Goal: Task Accomplishment & Management: Manage account settings

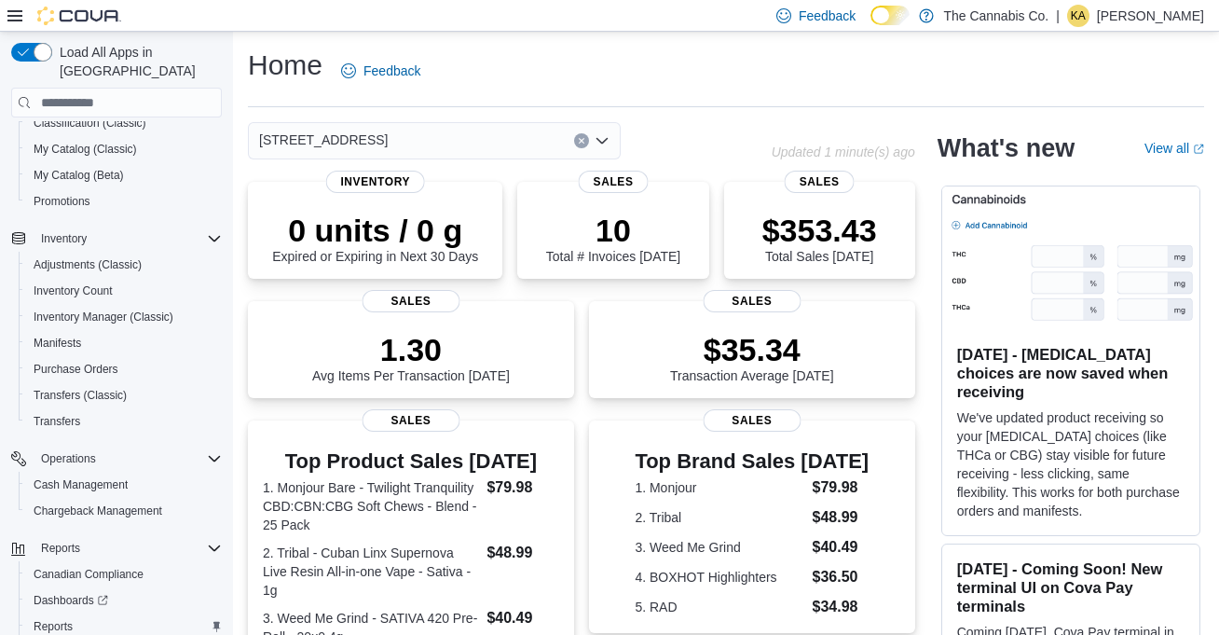
scroll to position [330, 0]
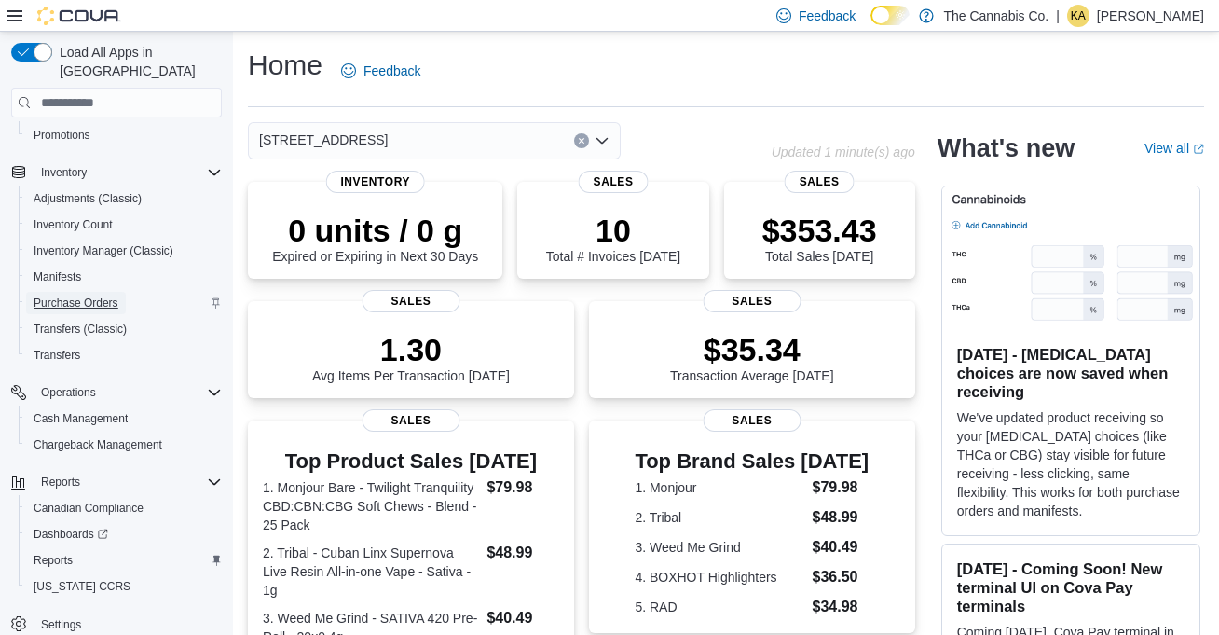
click at [118, 295] on span "Purchase Orders" at bounding box center [76, 302] width 85 height 15
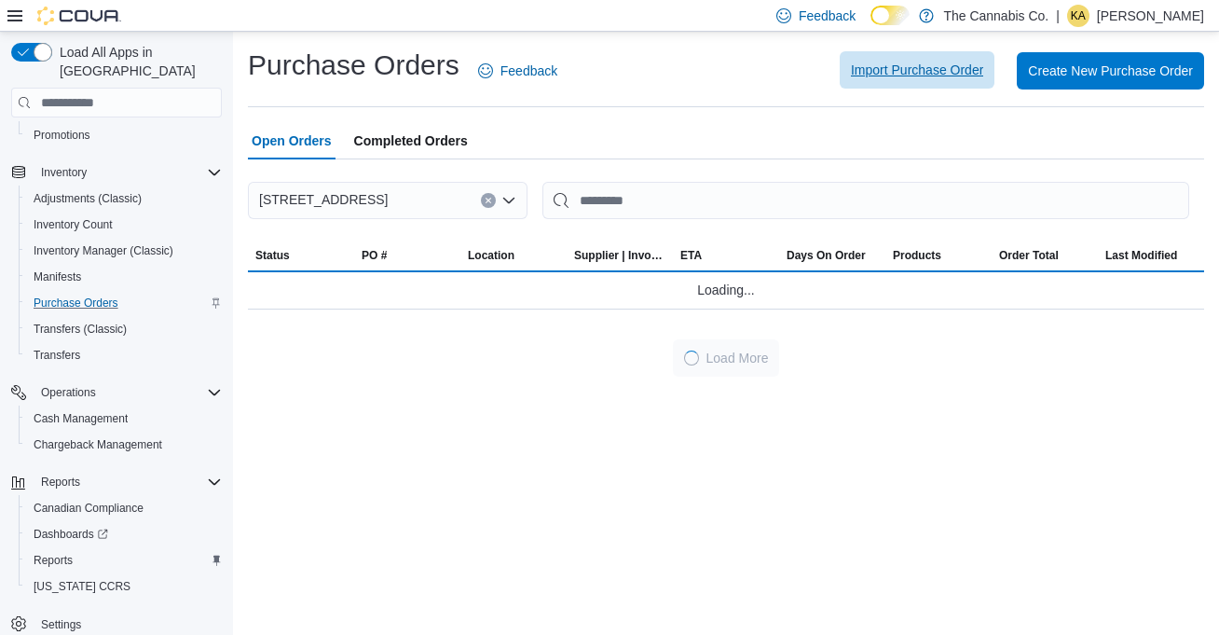
click at [950, 66] on span "Import Purchase Order" at bounding box center [917, 70] width 132 height 19
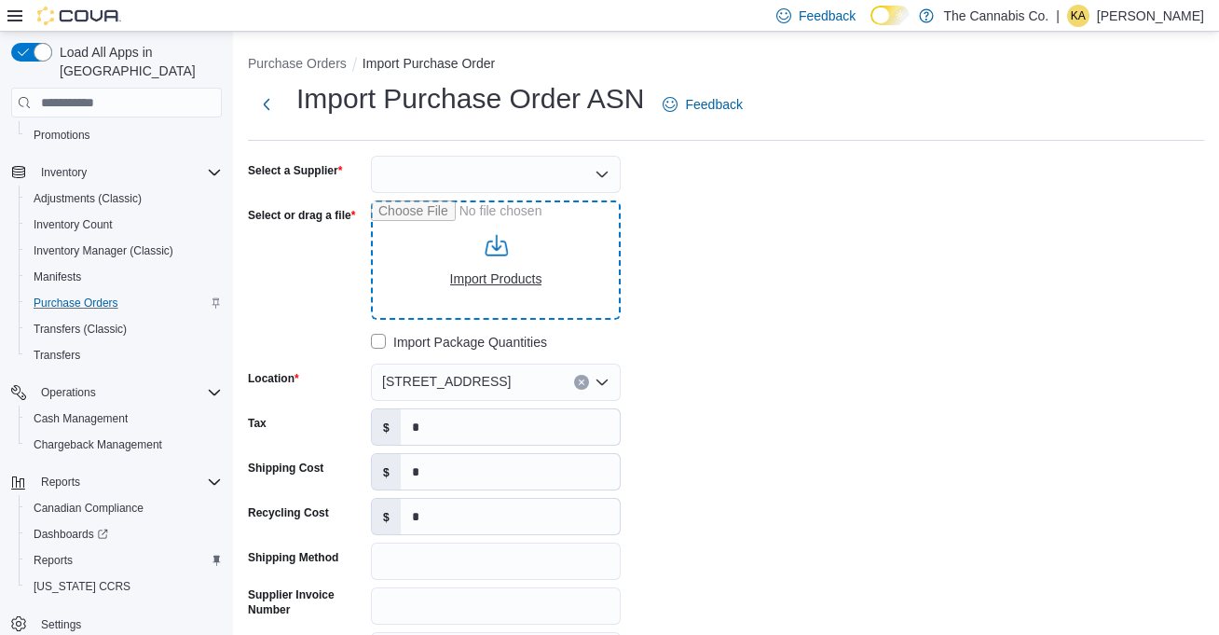
click at [529, 268] on input "Select or drag a file" at bounding box center [496, 259] width 250 height 119
type input "**********"
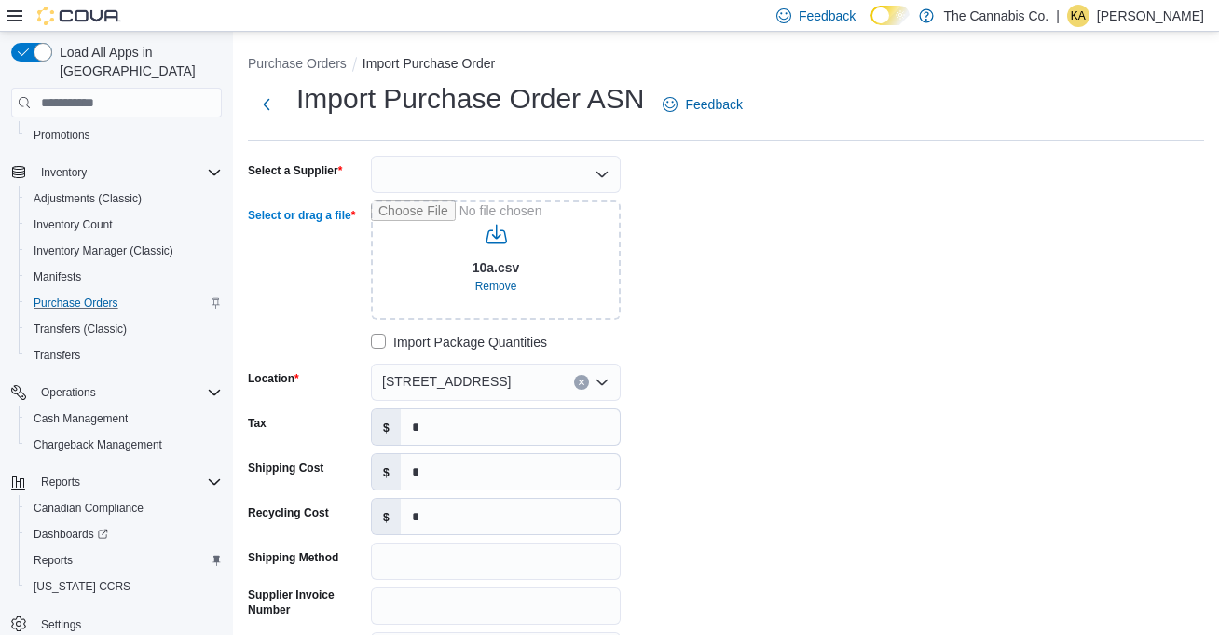
click at [590, 171] on div at bounding box center [496, 174] width 250 height 37
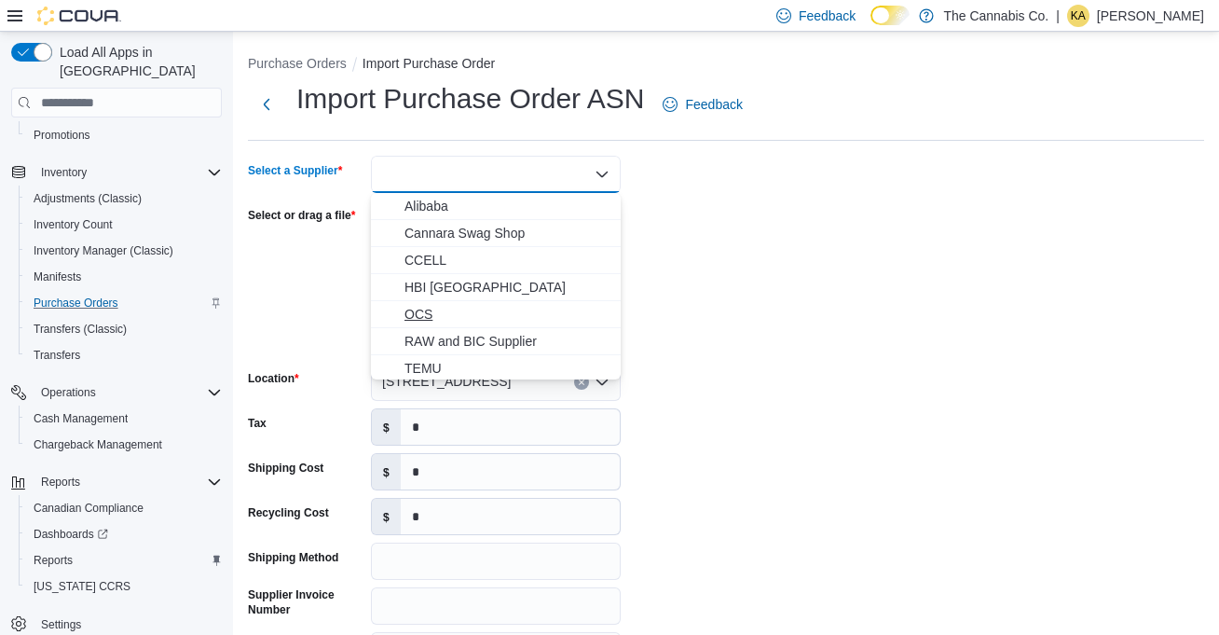
click at [540, 305] on span "OCS" at bounding box center [506, 314] width 205 height 19
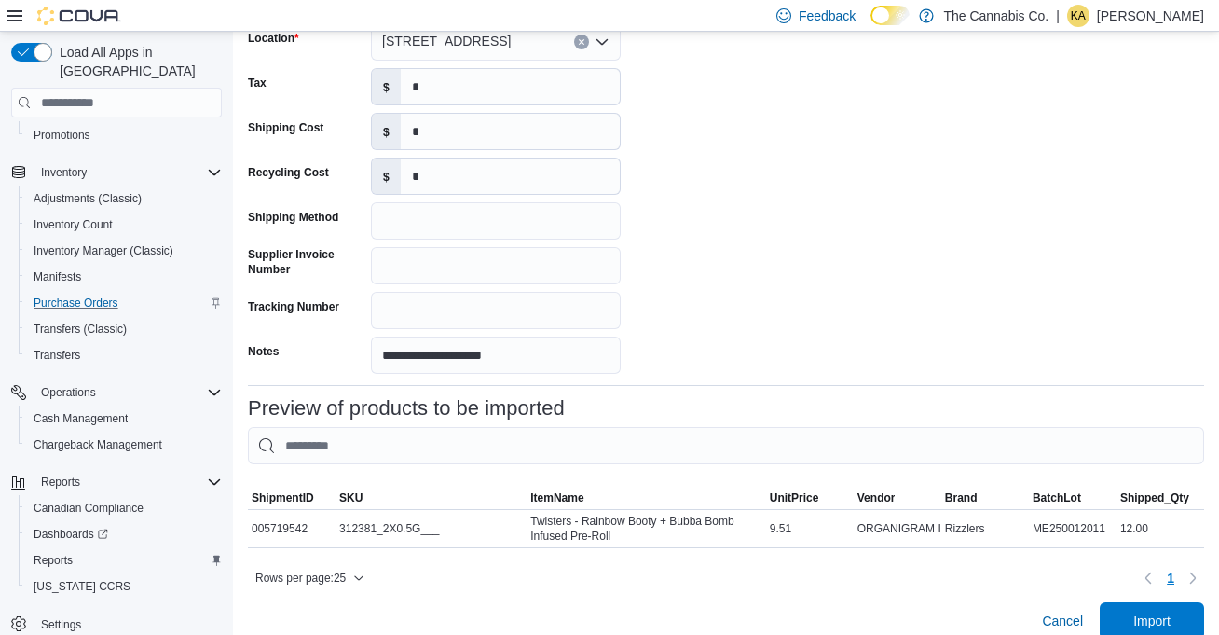
scroll to position [373, 0]
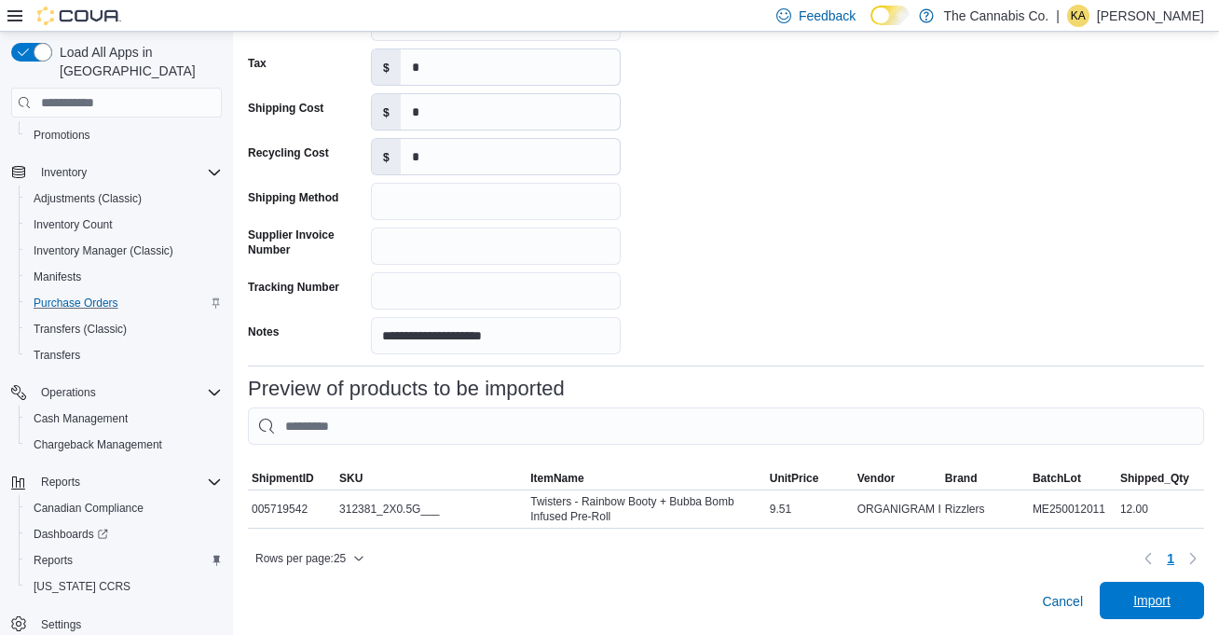
click at [1159, 612] on span "Import" at bounding box center [1152, 600] width 82 height 37
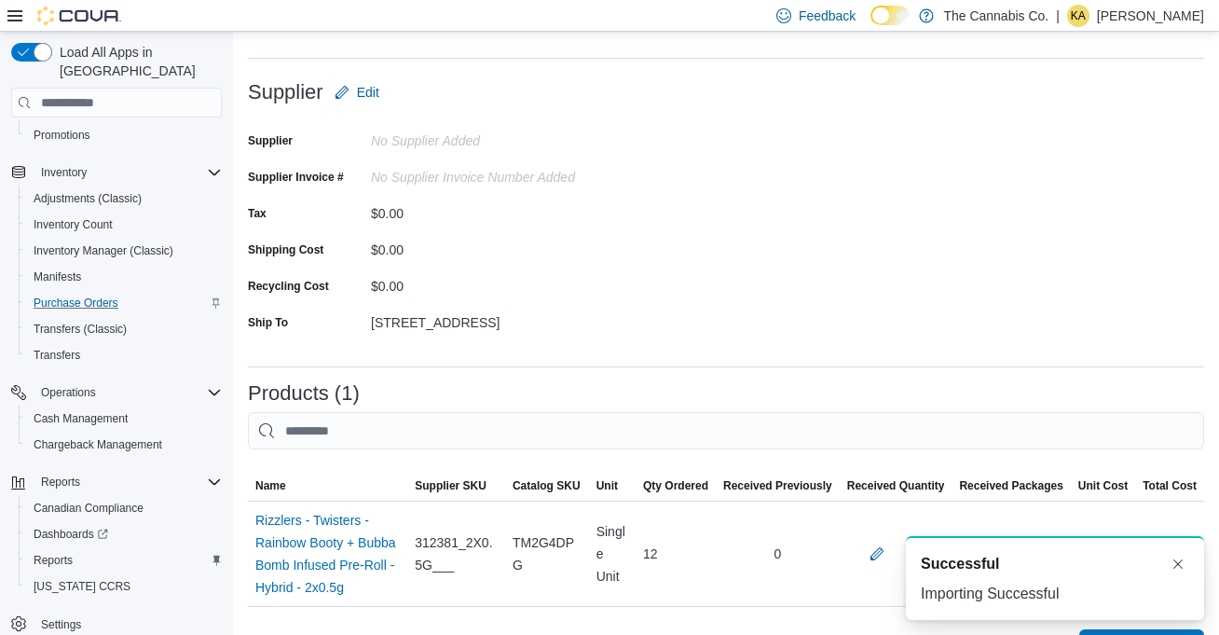
scroll to position [373, 0]
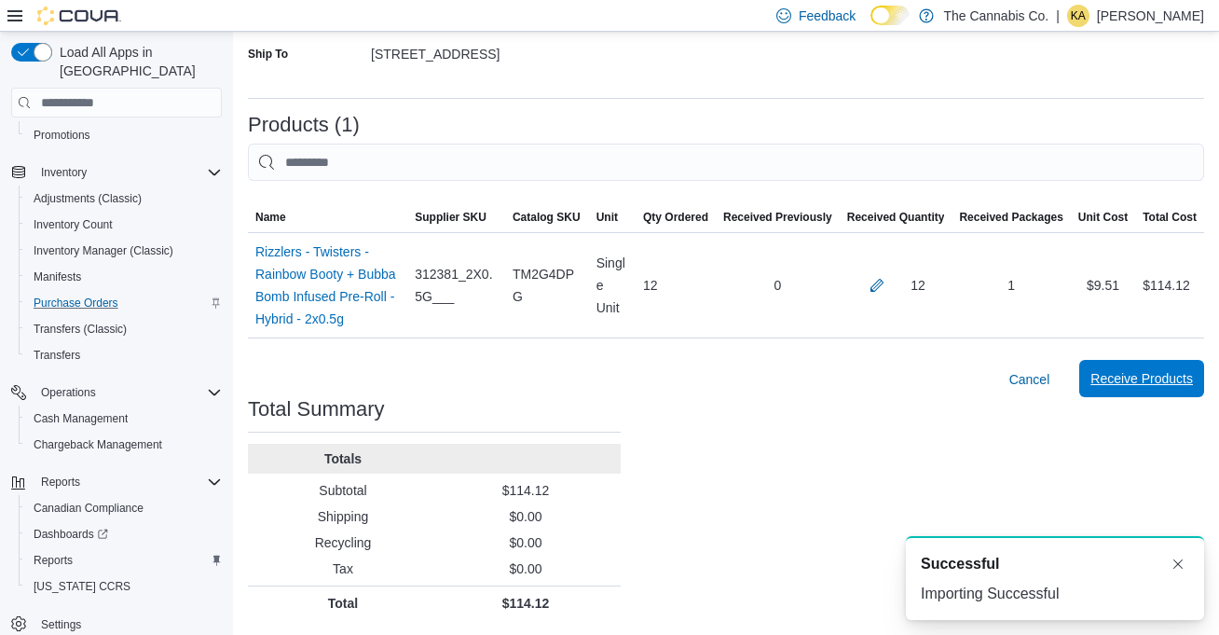
click at [1117, 383] on span "Receive Products" at bounding box center [1141, 378] width 103 height 19
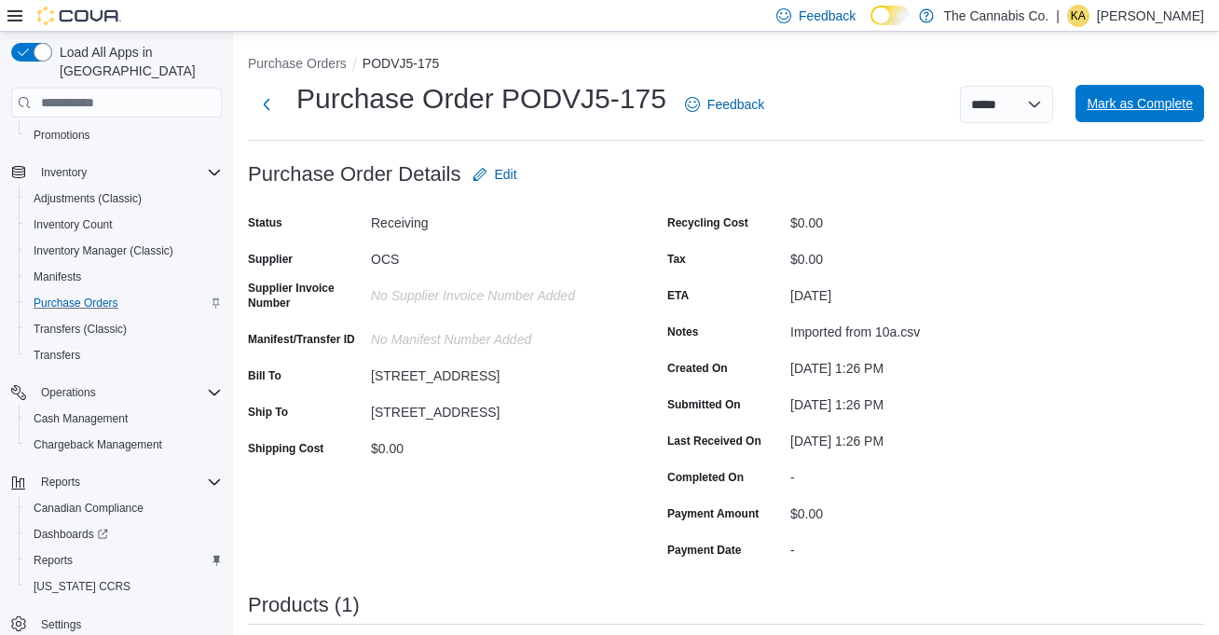
click at [1148, 87] on span "Mark as Complete" at bounding box center [1140, 103] width 106 height 37
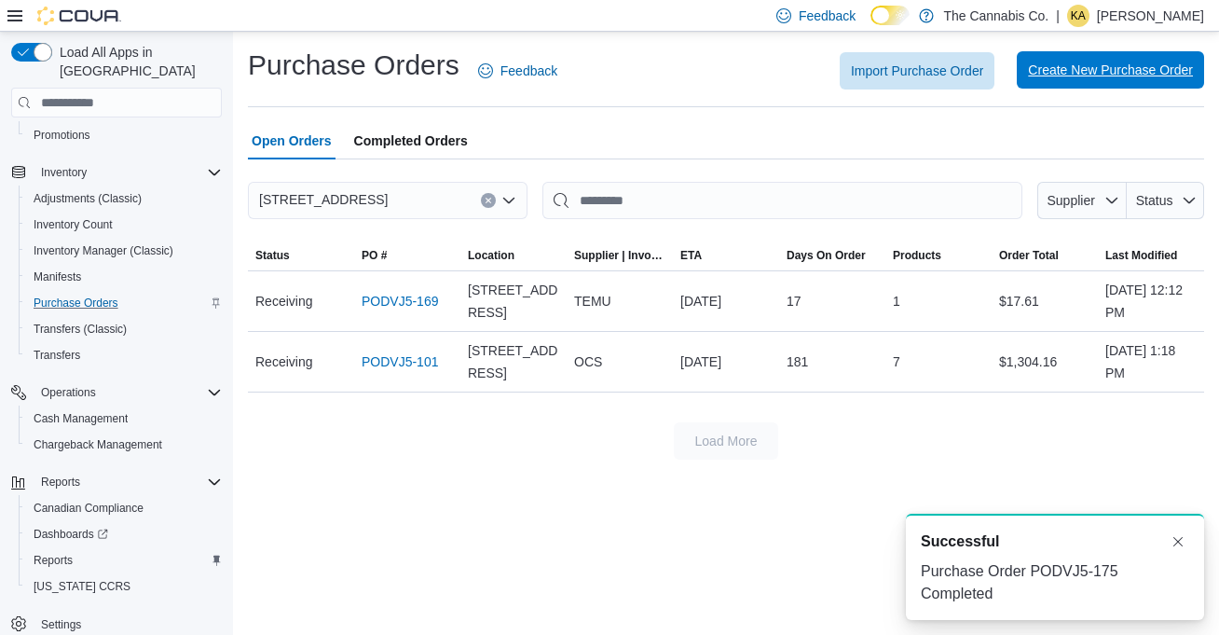
click at [1043, 65] on span "Create New Purchase Order" at bounding box center [1110, 70] width 165 height 19
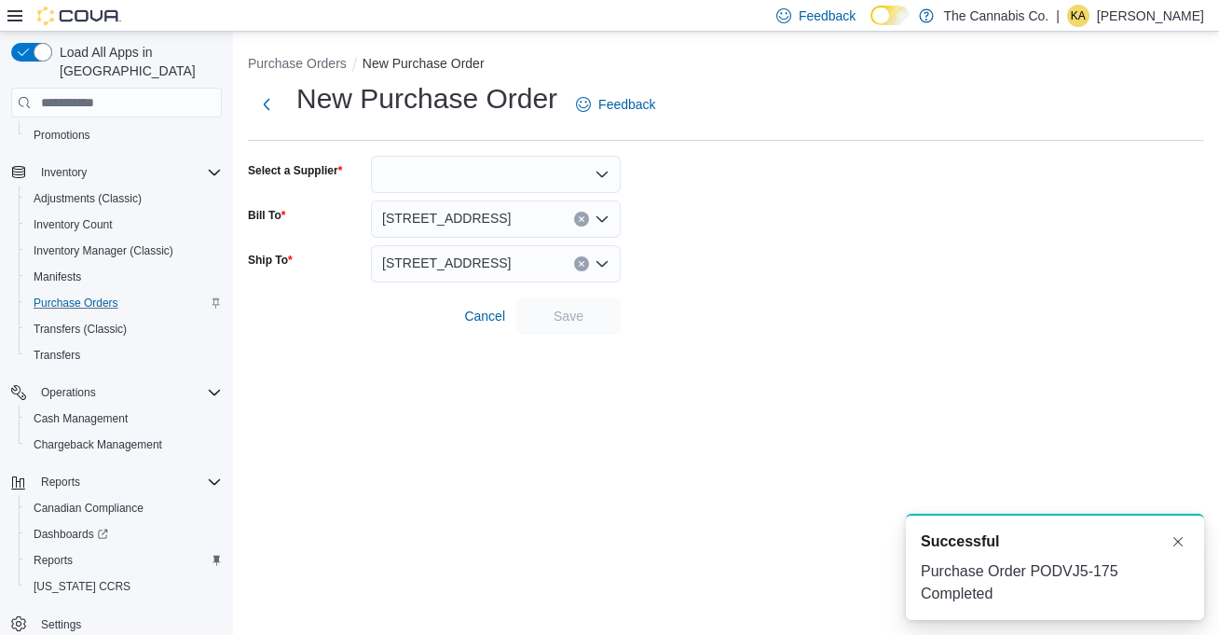
click at [529, 182] on div at bounding box center [496, 174] width 250 height 37
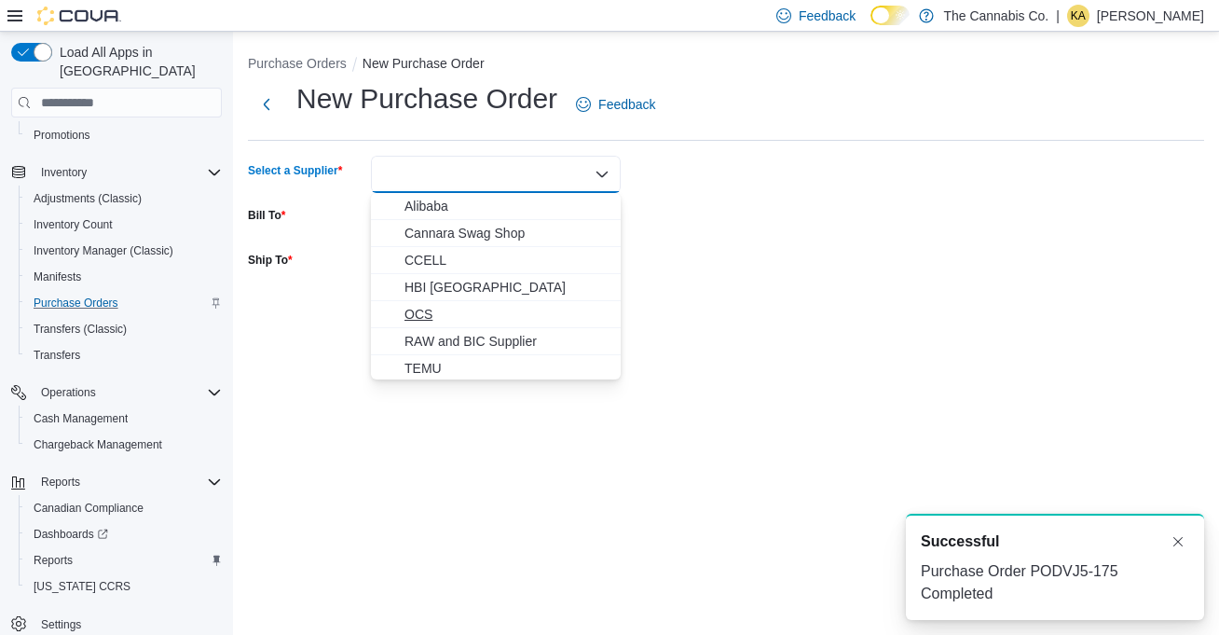
click at [516, 319] on span "OCS" at bounding box center [506, 314] width 205 height 19
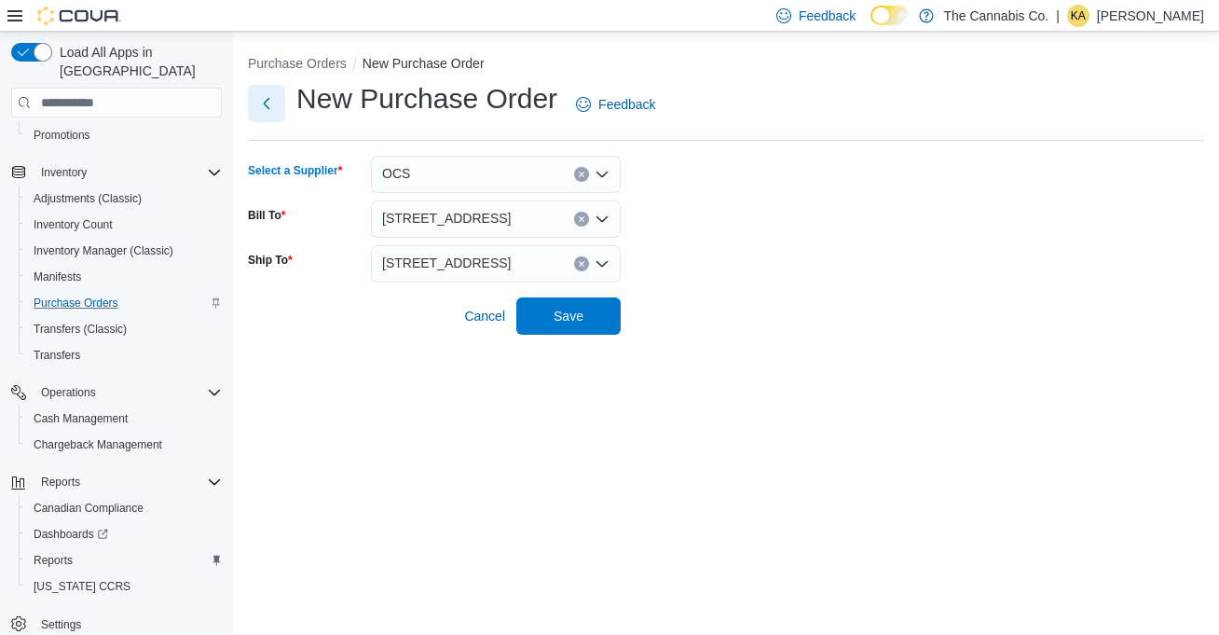
click at [270, 109] on button "Next" at bounding box center [266, 103] width 37 height 37
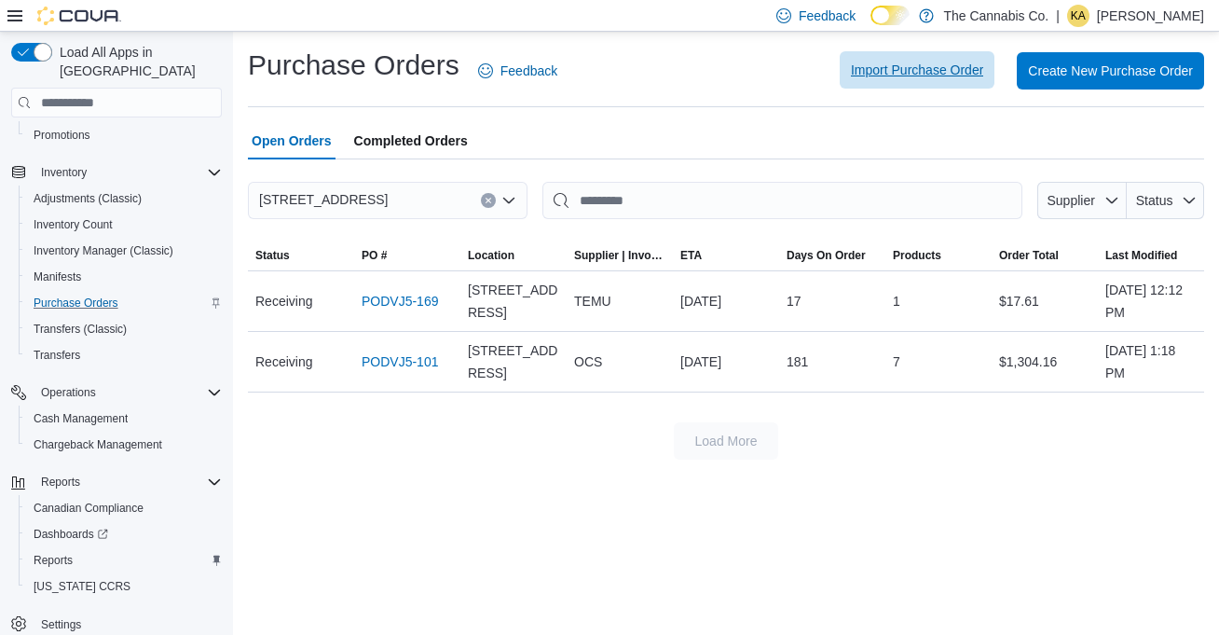
click at [972, 85] on span "Import Purchase Order" at bounding box center [917, 69] width 132 height 37
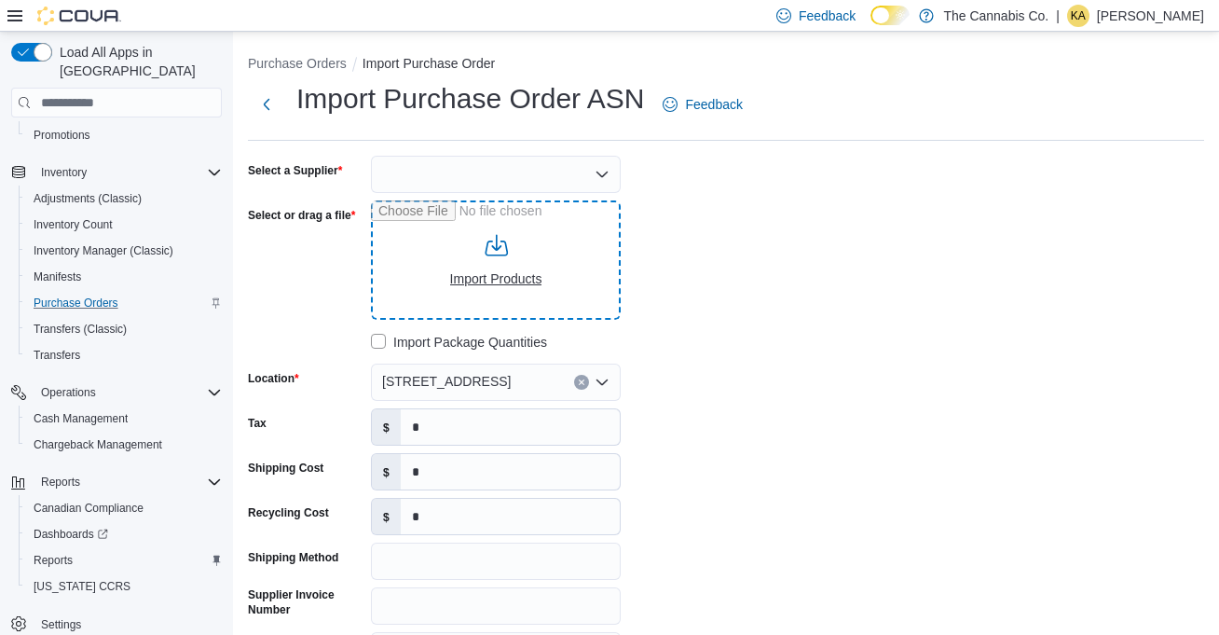
click at [580, 262] on input "Select or drag a file" at bounding box center [496, 259] width 250 height 119
type input "**********"
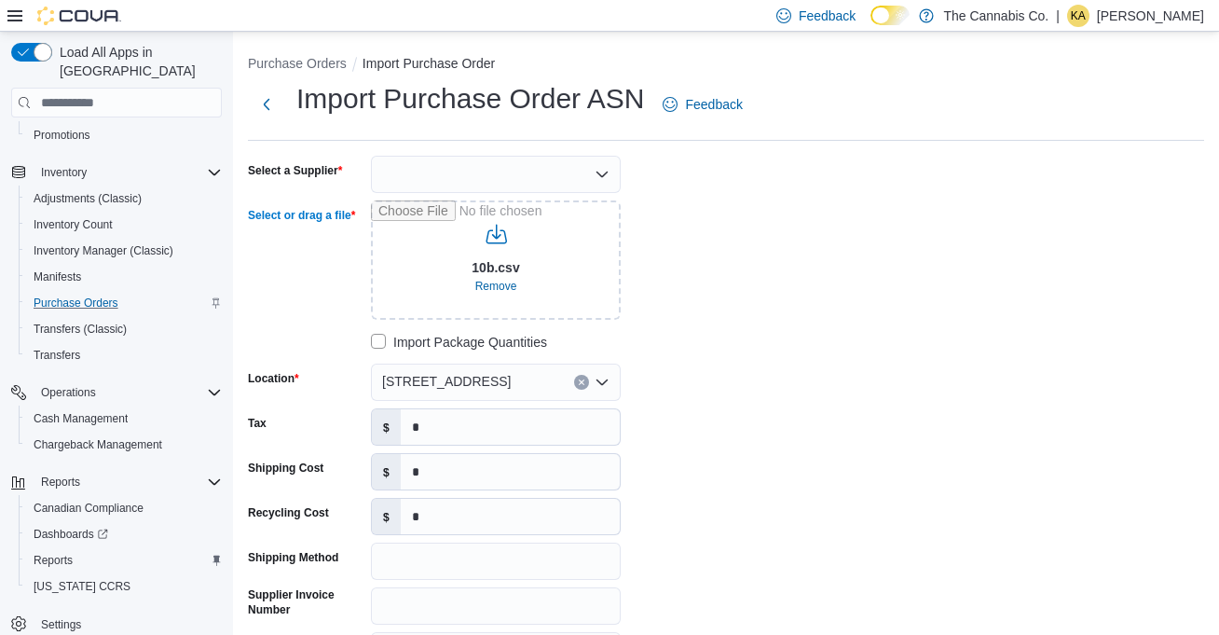
click at [473, 175] on div at bounding box center [496, 174] width 250 height 37
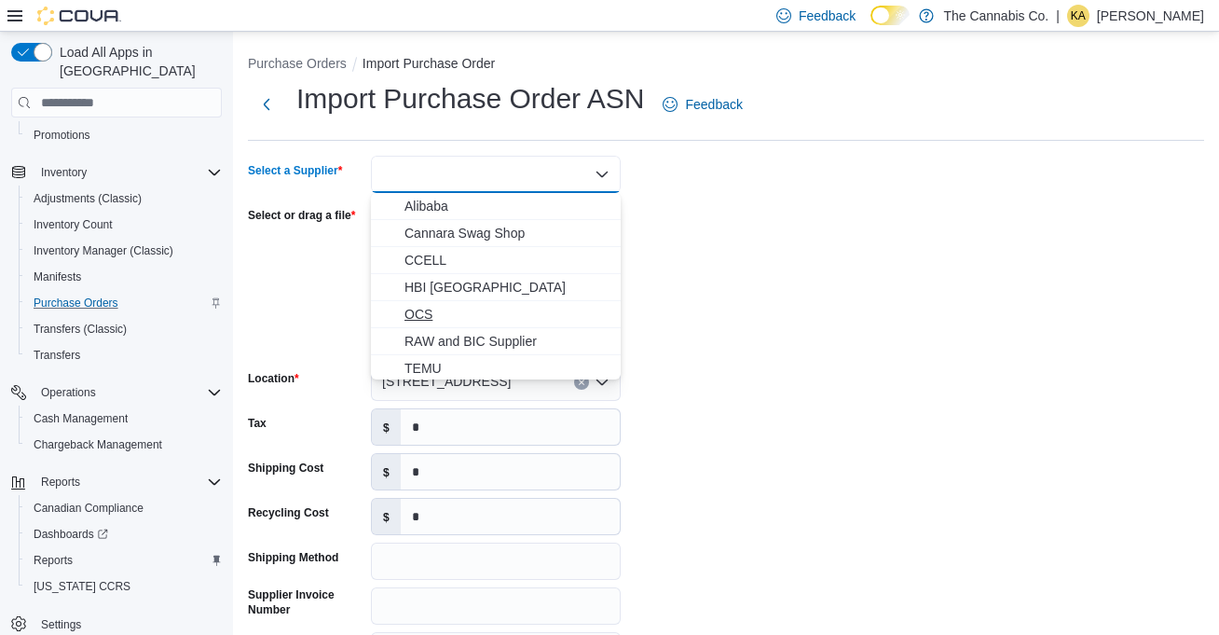
click at [490, 311] on span "OCS" at bounding box center [506, 314] width 205 height 19
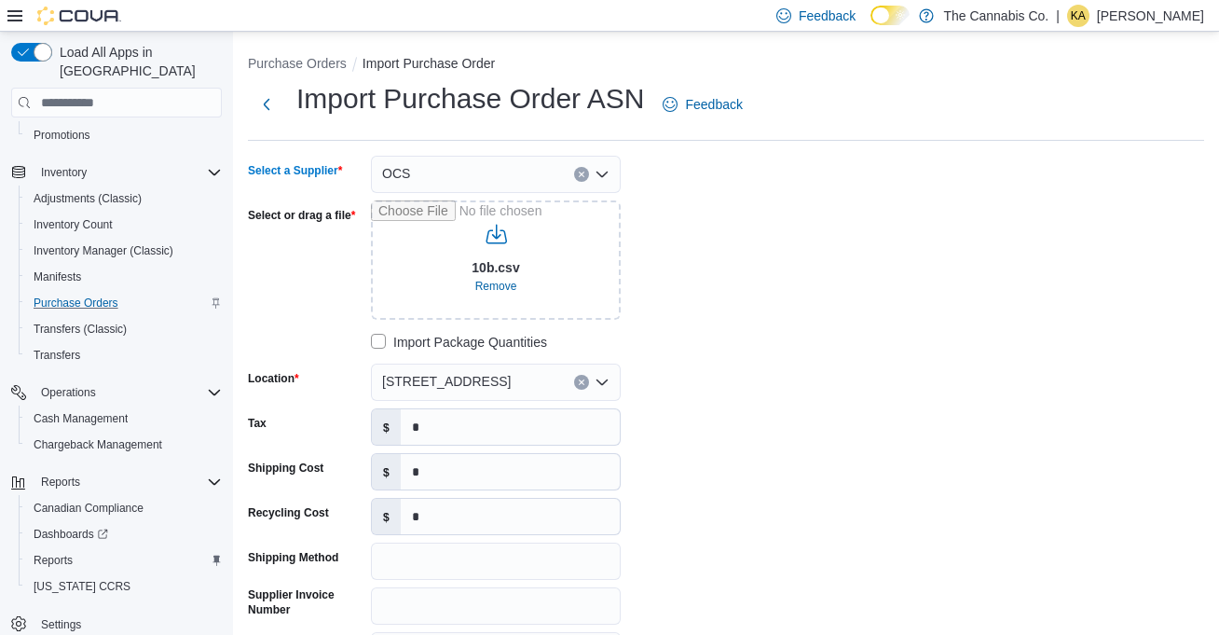
scroll to position [358, 0]
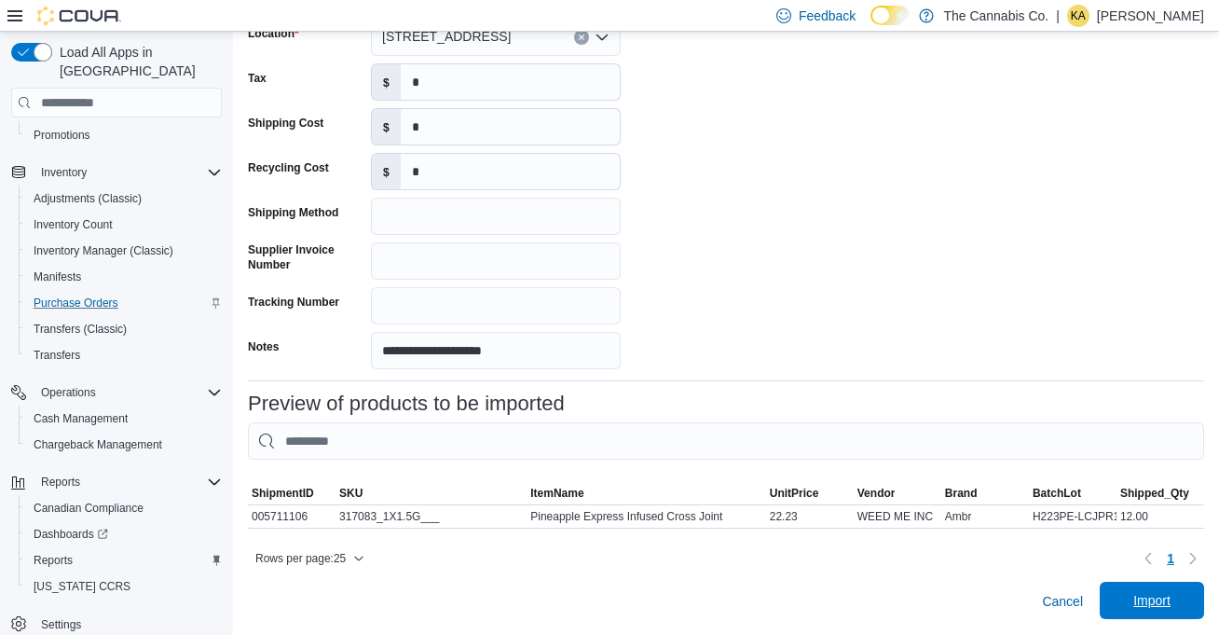
click at [1175, 588] on span "Import" at bounding box center [1152, 600] width 82 height 37
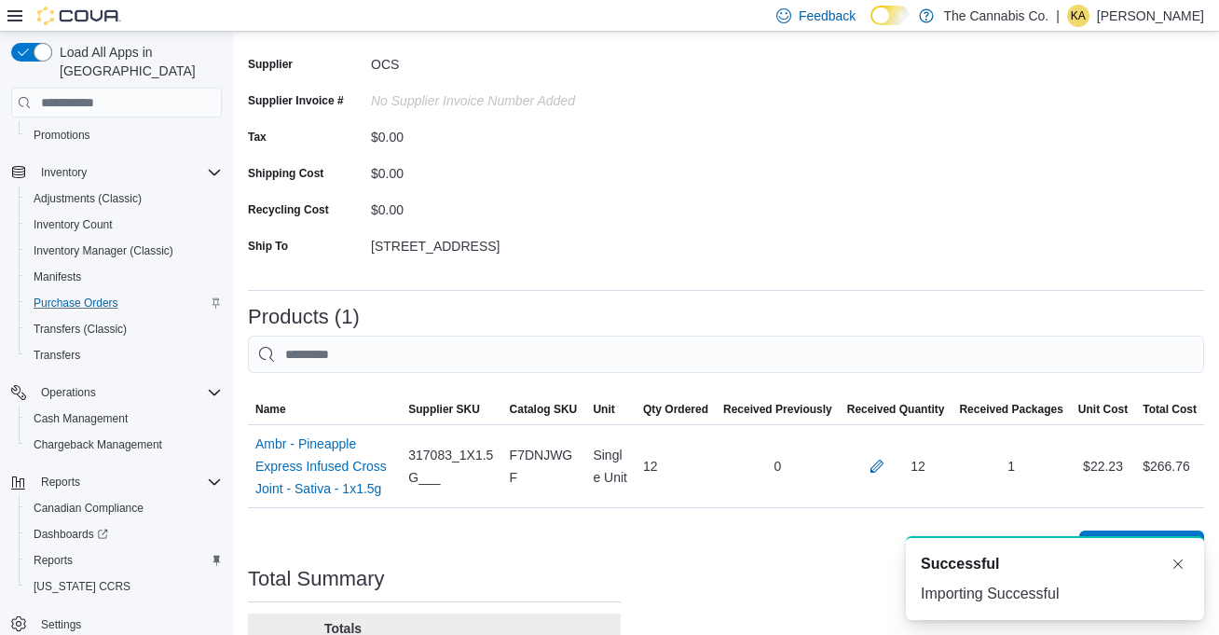
scroll to position [350, 0]
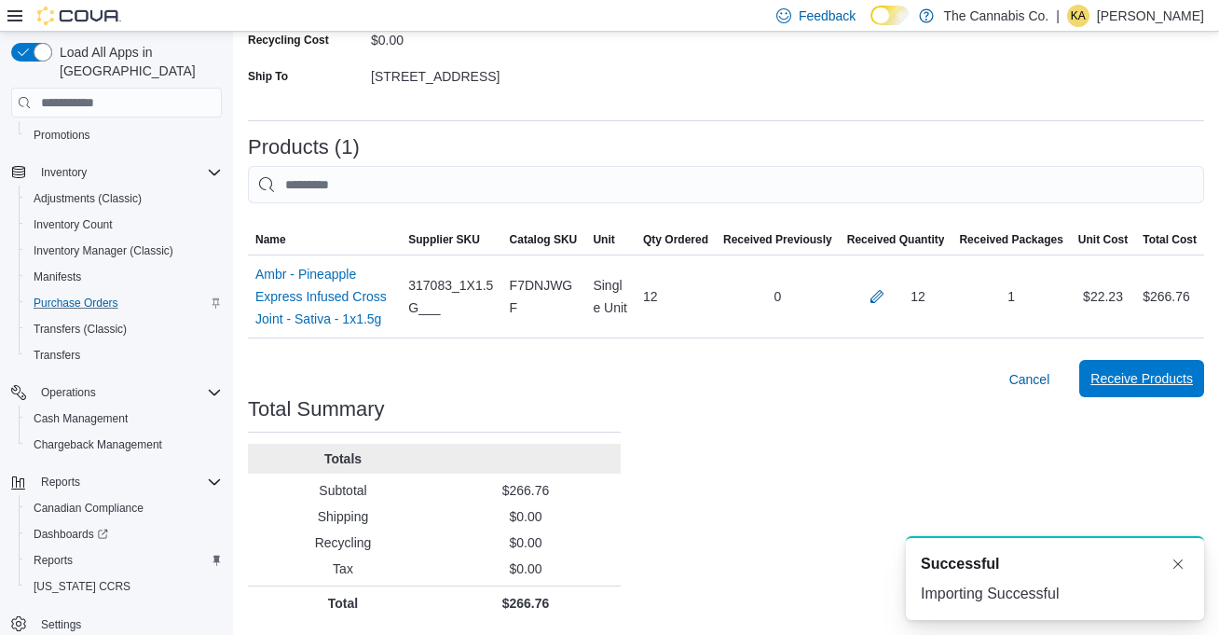
click at [1098, 388] on span "Receive Products" at bounding box center [1141, 378] width 103 height 37
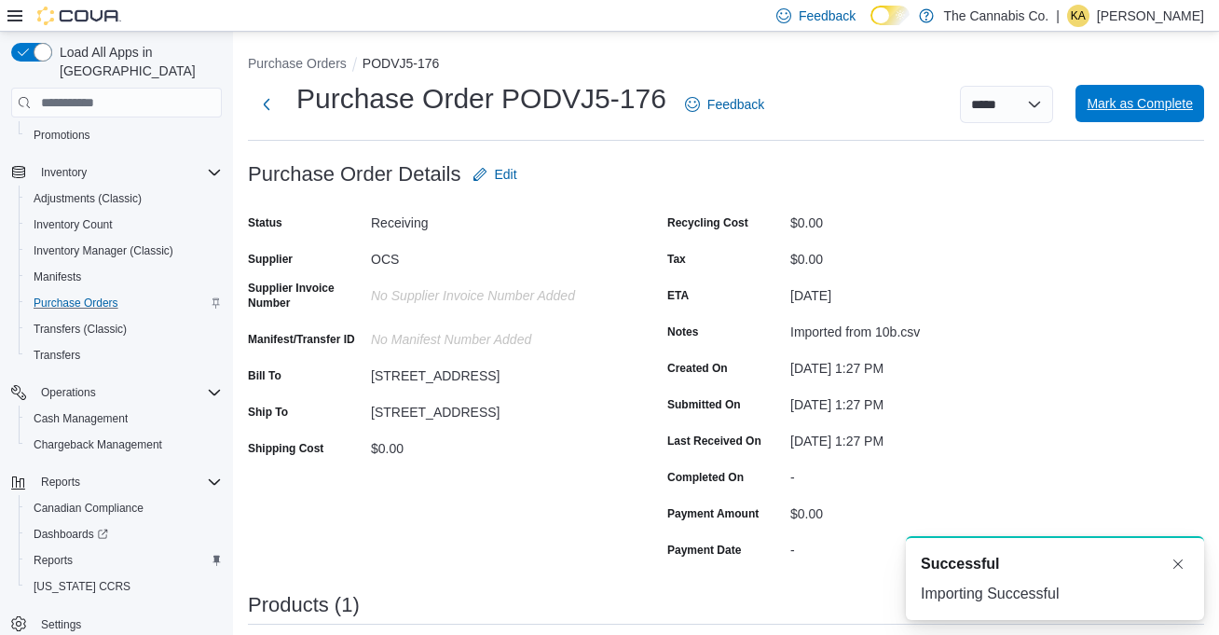
click at [1130, 96] on span "Mark as Complete" at bounding box center [1140, 103] width 106 height 19
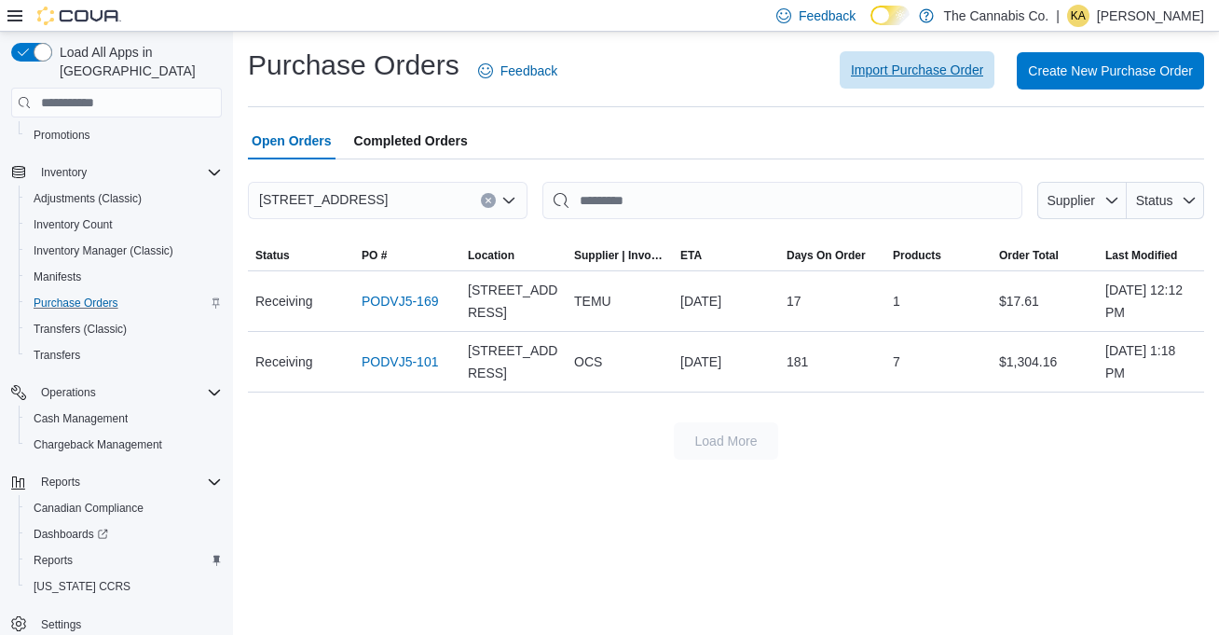
click at [915, 79] on span "Import Purchase Order" at bounding box center [917, 69] width 132 height 37
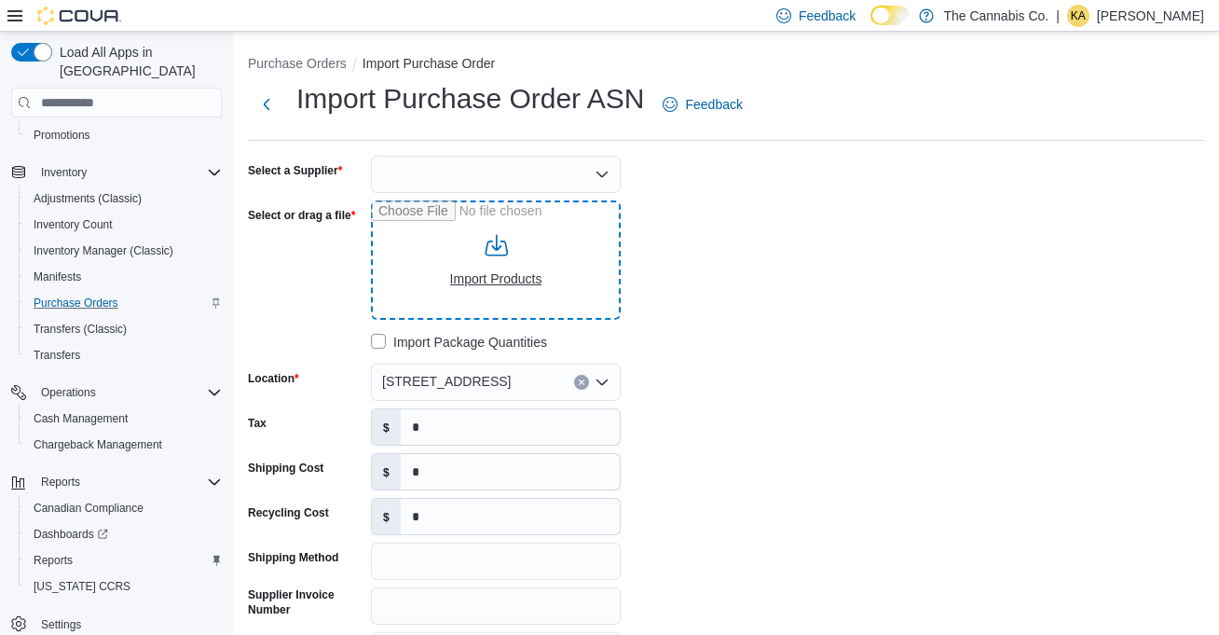
click at [509, 275] on input "Select or drag a file" at bounding box center [496, 259] width 250 height 119
type input "**********"
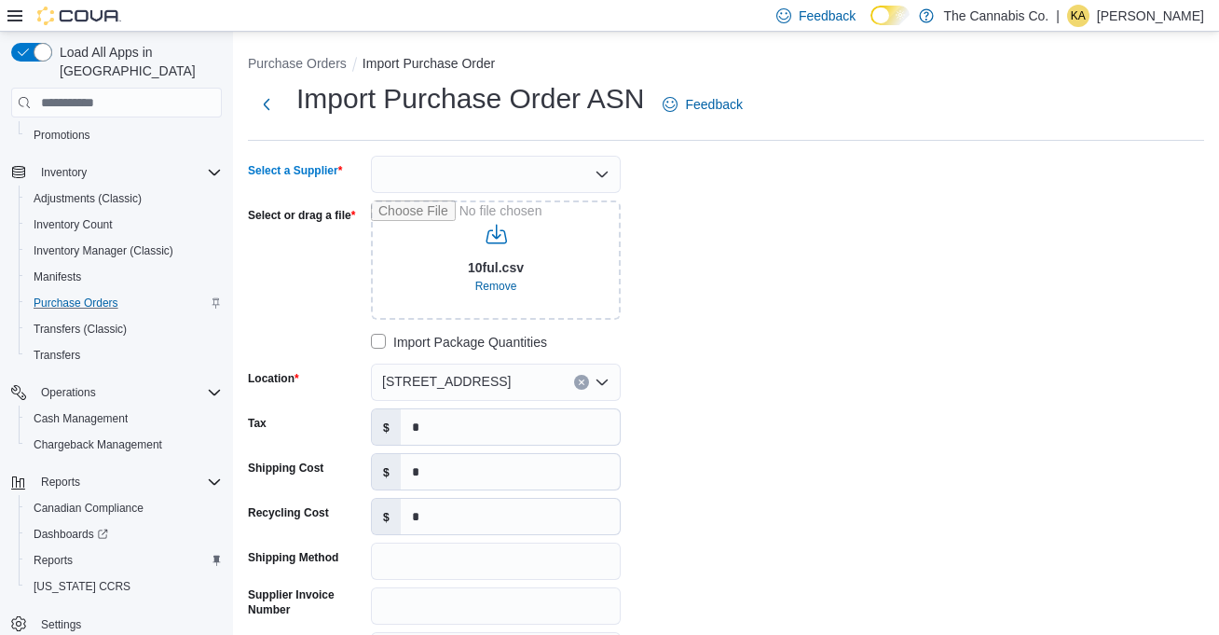
click at [547, 164] on div at bounding box center [496, 174] width 250 height 37
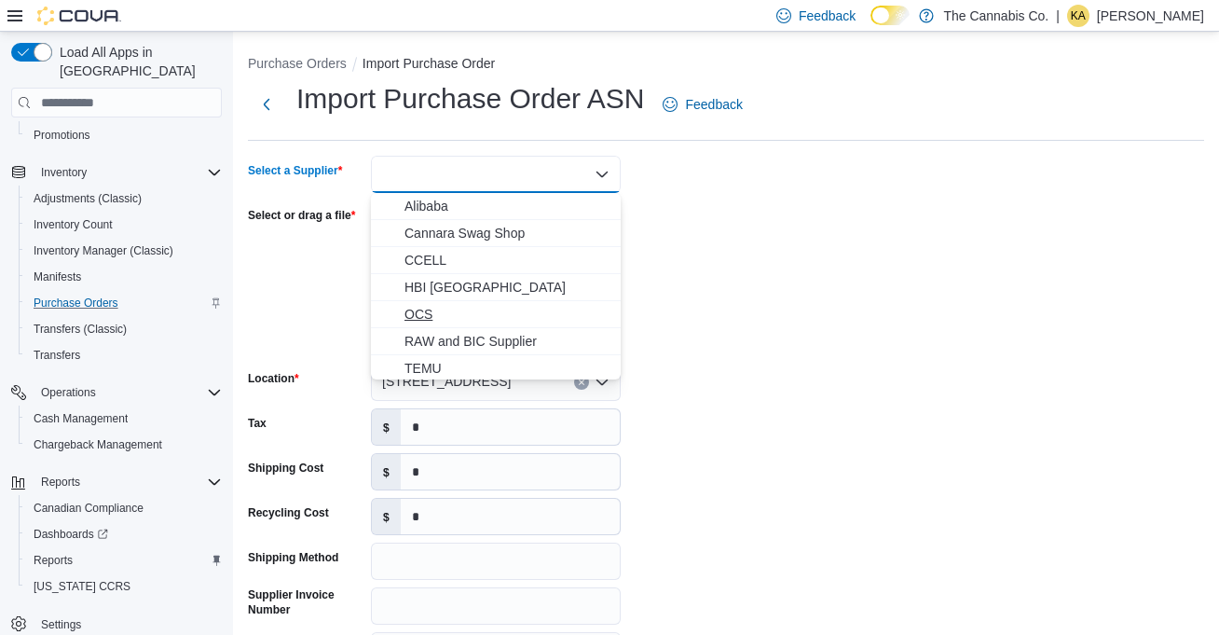
click at [541, 307] on span "OCS" at bounding box center [506, 314] width 205 height 19
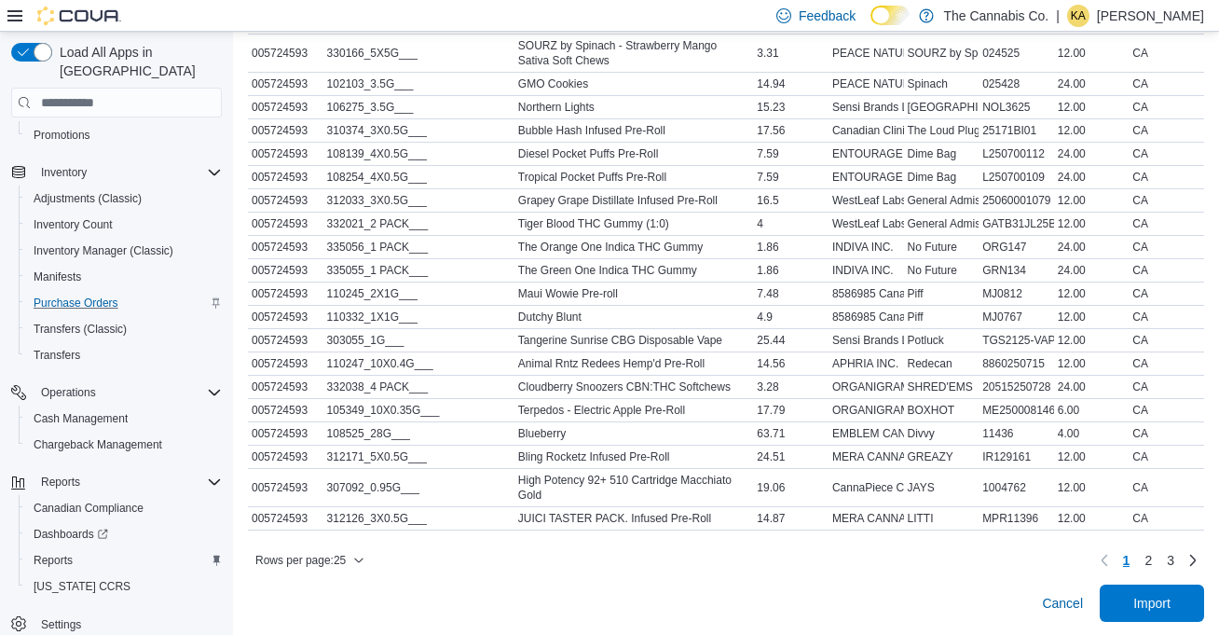
scroll to position [947, 0]
click at [1121, 603] on span "Import" at bounding box center [1152, 600] width 82 height 37
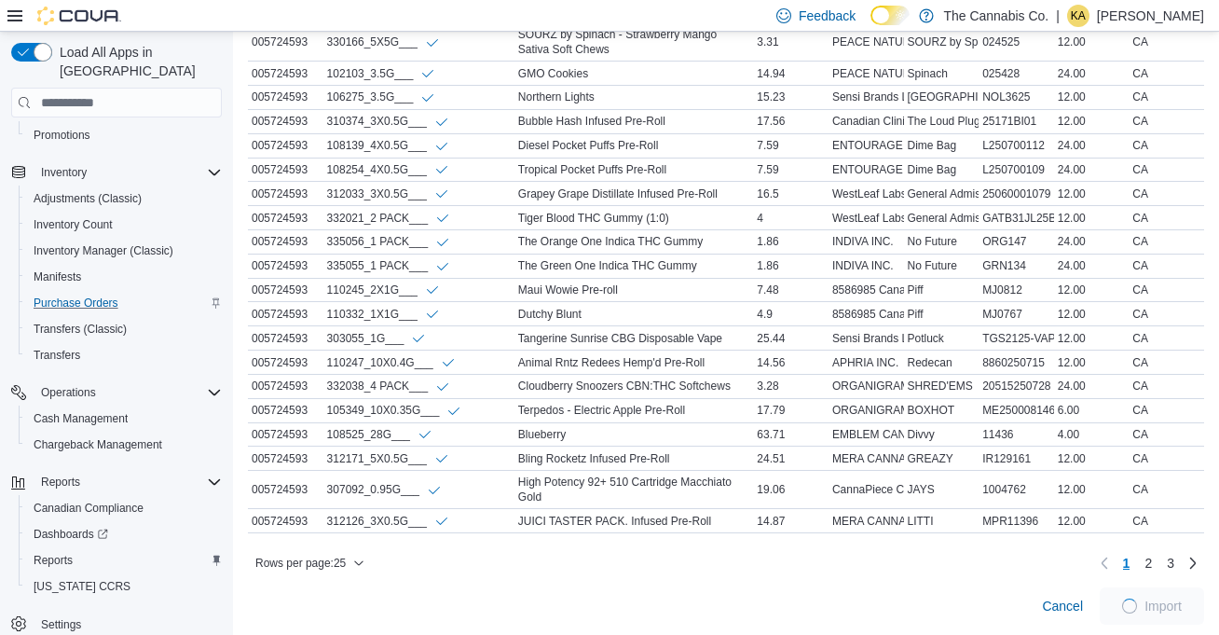
scroll to position [979, 0]
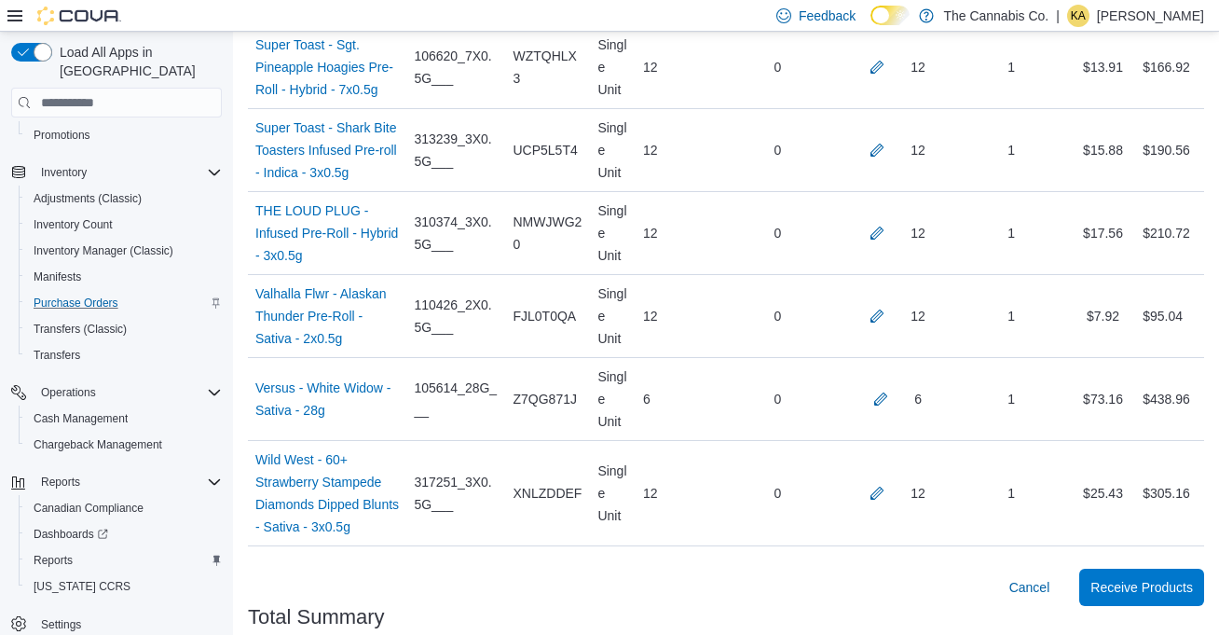
scroll to position [6267, 0]
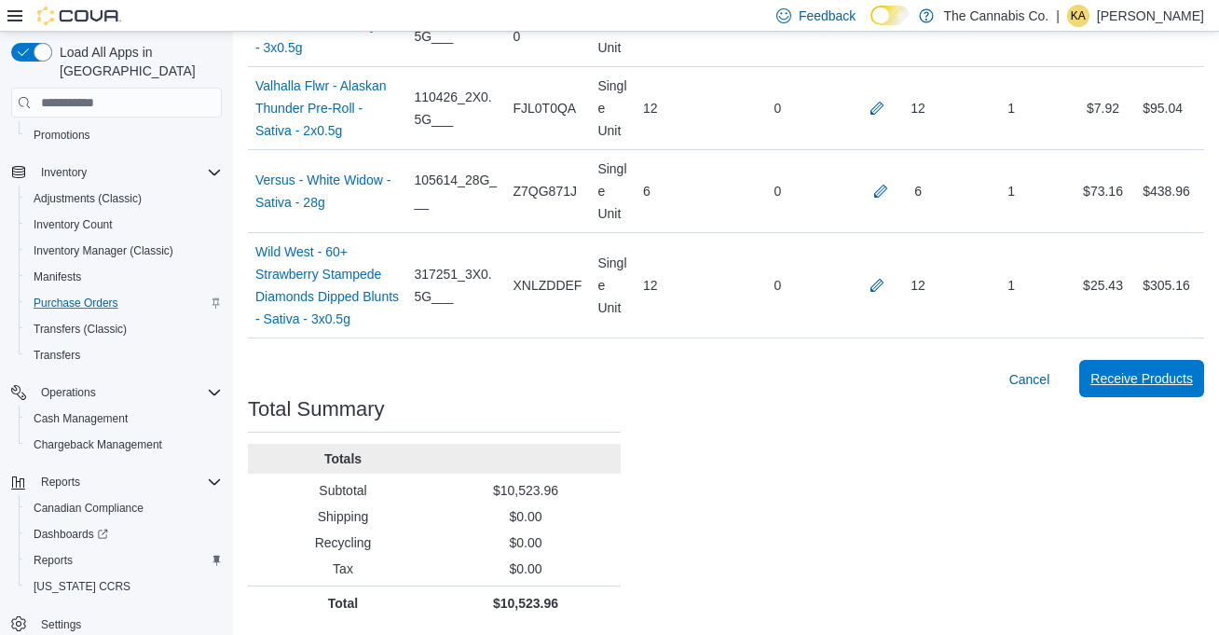
click at [1132, 366] on span "Receive Products" at bounding box center [1141, 378] width 103 height 37
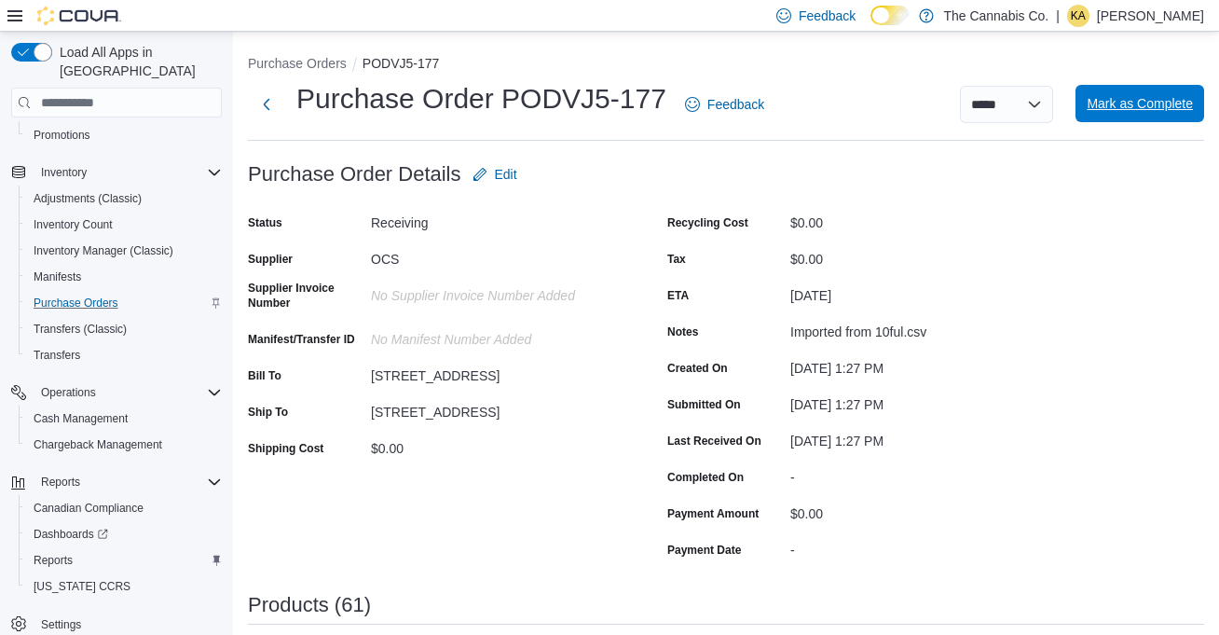
click at [1127, 103] on span "Mark as Complete" at bounding box center [1140, 103] width 106 height 19
